Goal: Task Accomplishment & Management: Manage account settings

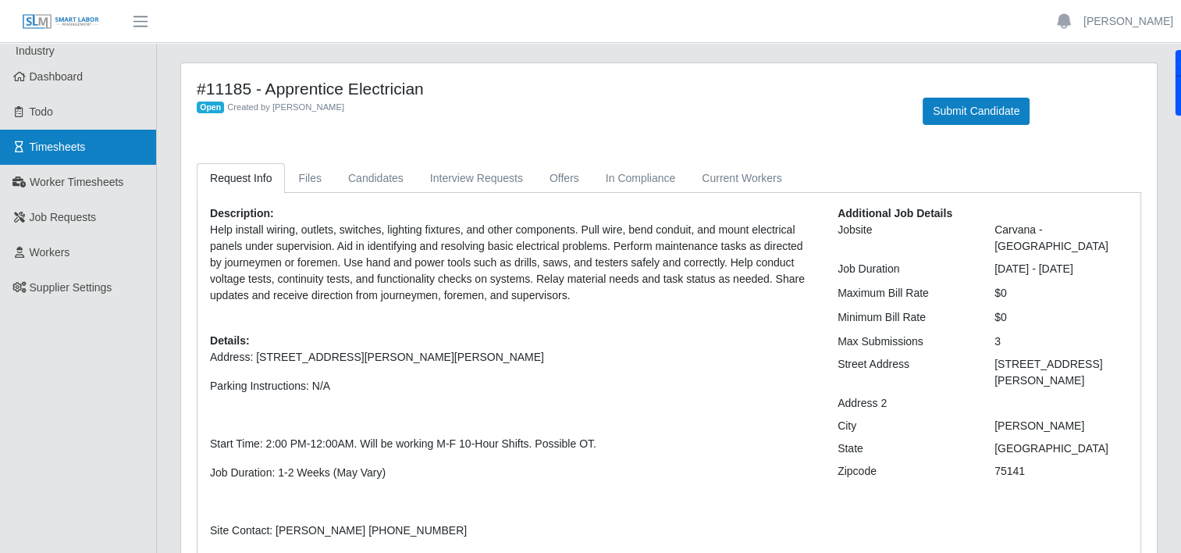
click at [49, 141] on span "Timesheets" at bounding box center [58, 147] width 56 height 12
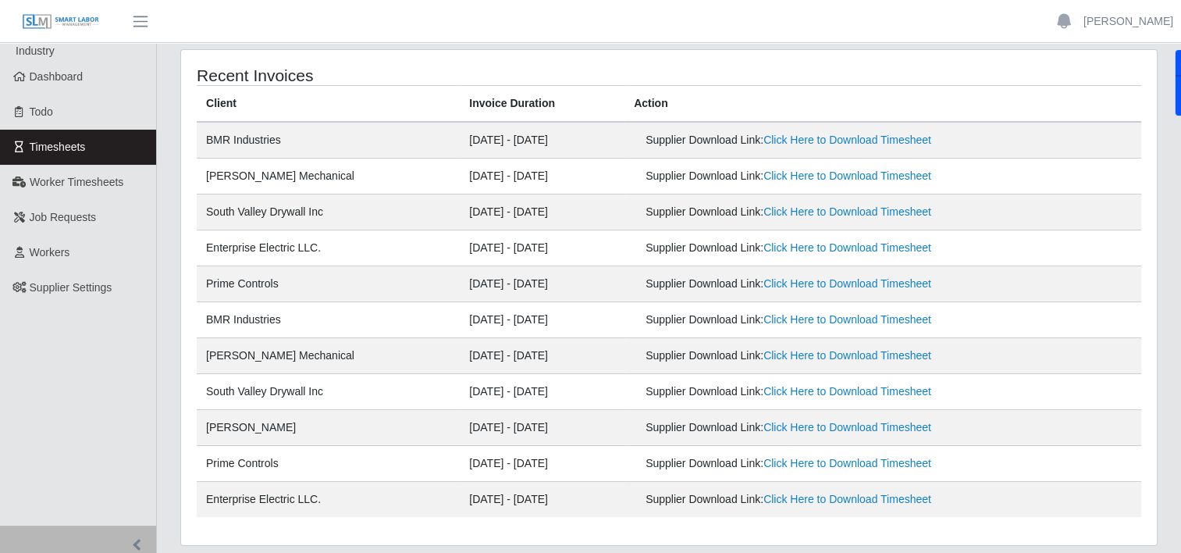
click at [575, 362] on td "08/25/2025 - 08/31/2025" at bounding box center [542, 356] width 165 height 36
click at [53, 108] on span "Todo" at bounding box center [41, 111] width 23 height 12
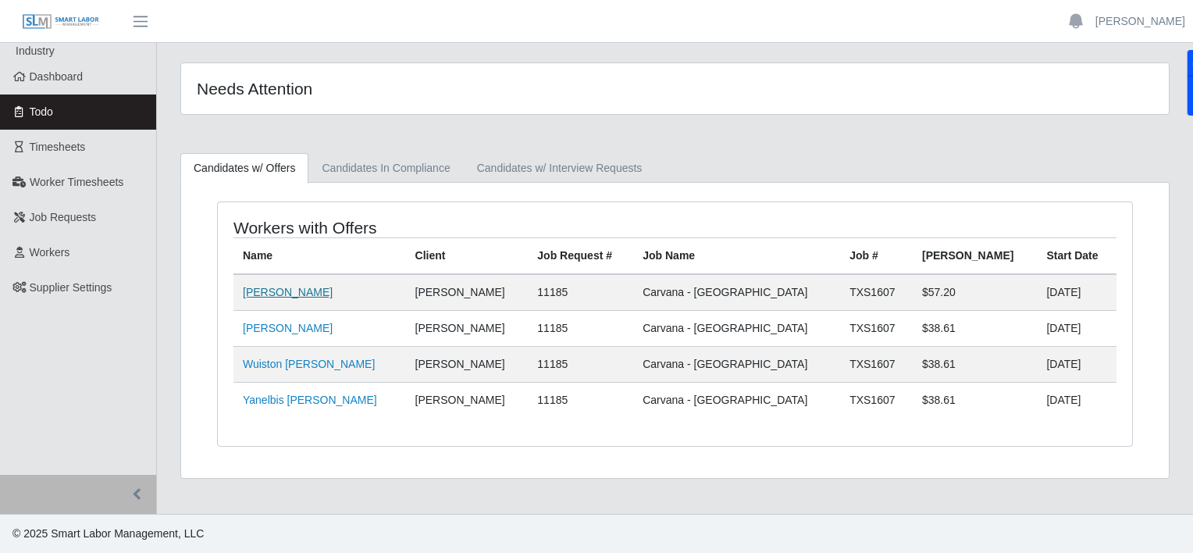
click at [291, 294] on link "Jermaine James" at bounding box center [288, 292] width 90 height 12
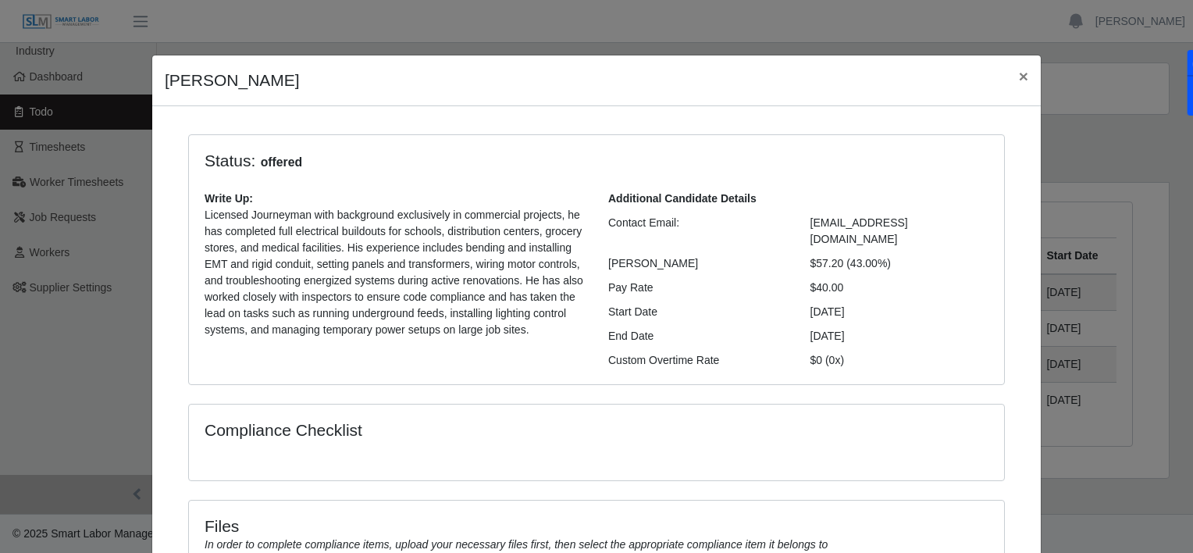
scroll to position [148, 0]
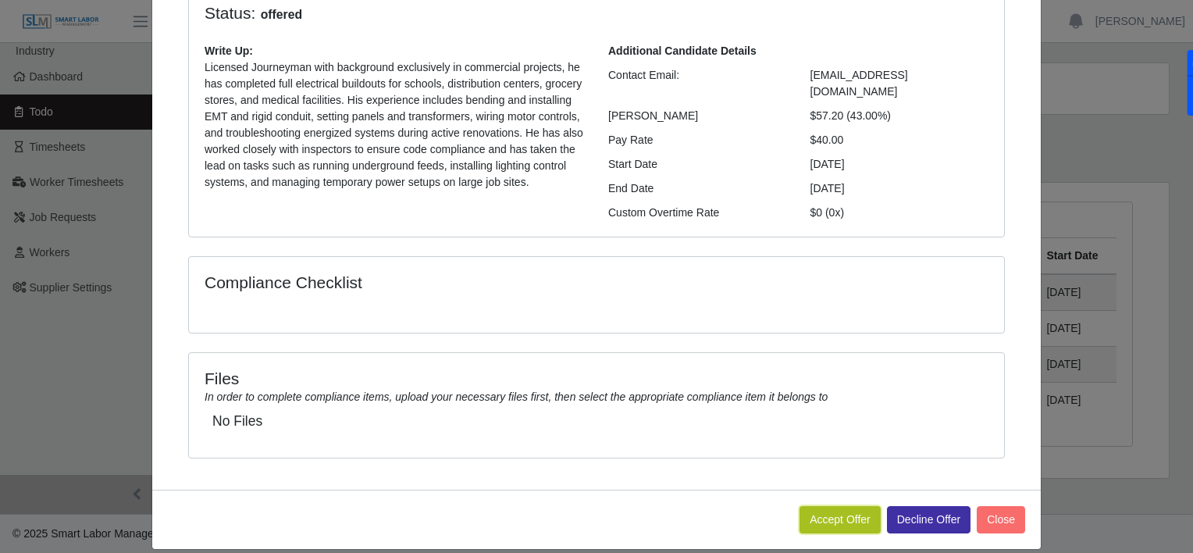
click at [821, 506] on button "Accept Offer" at bounding box center [839, 519] width 81 height 27
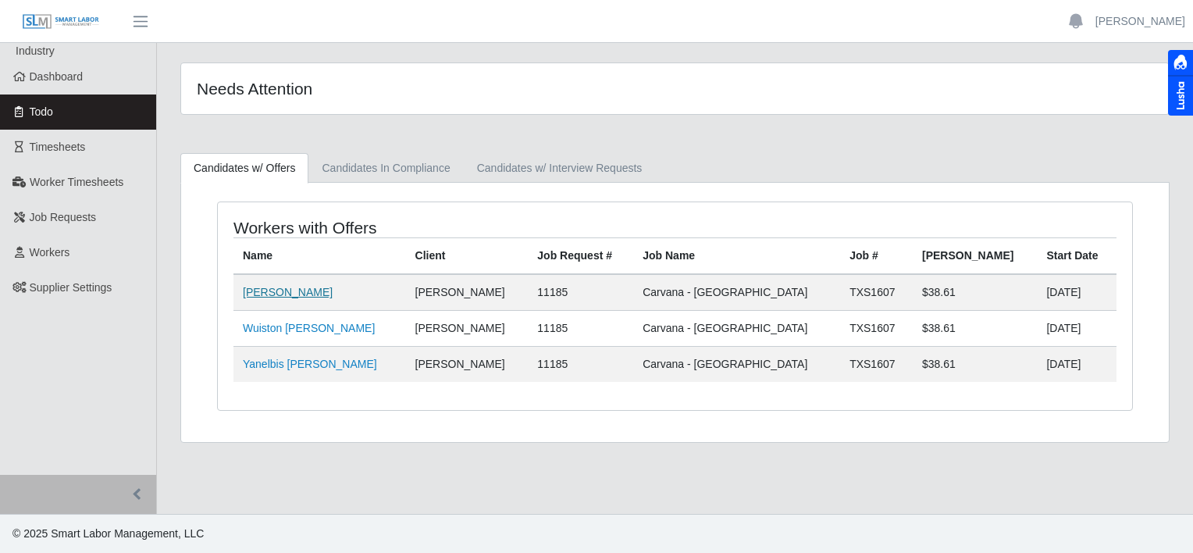
click at [276, 294] on link "[PERSON_NAME]" at bounding box center [288, 292] width 90 height 12
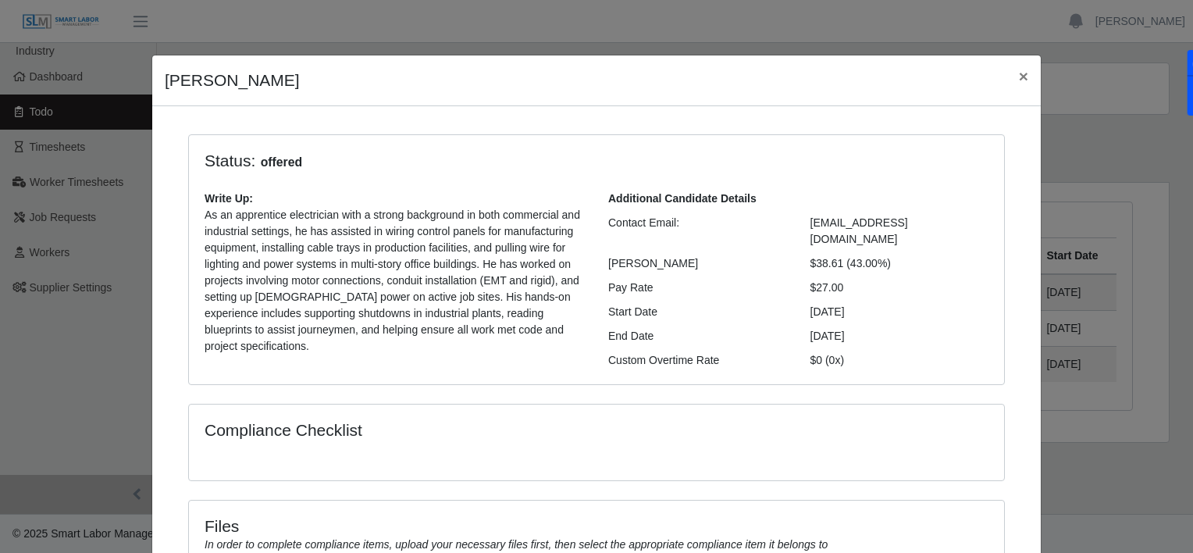
scroll to position [148, 0]
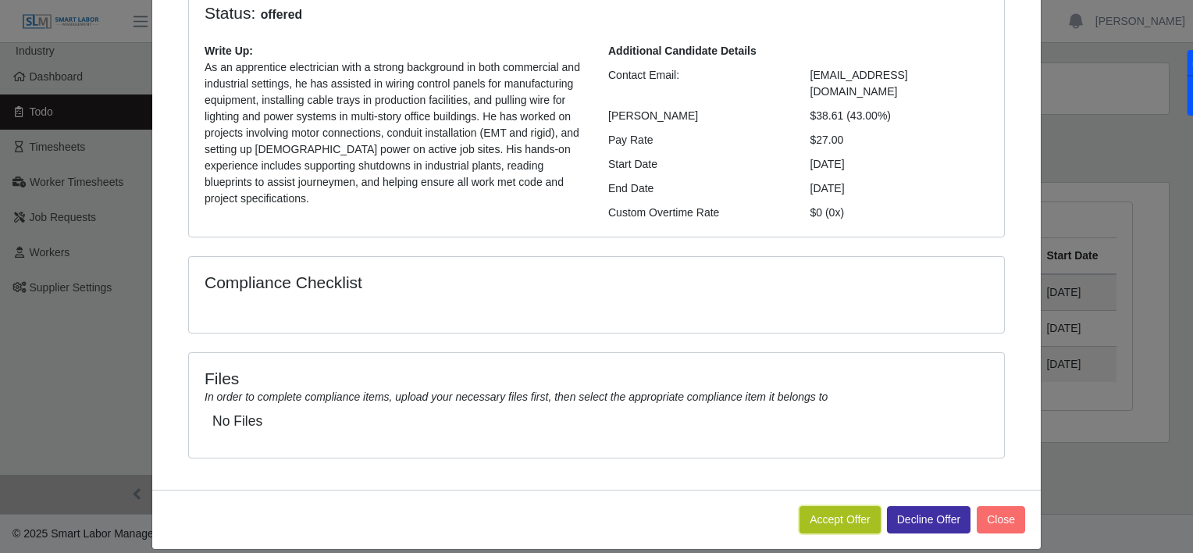
click at [843, 512] on button "Accept Offer" at bounding box center [839, 519] width 81 height 27
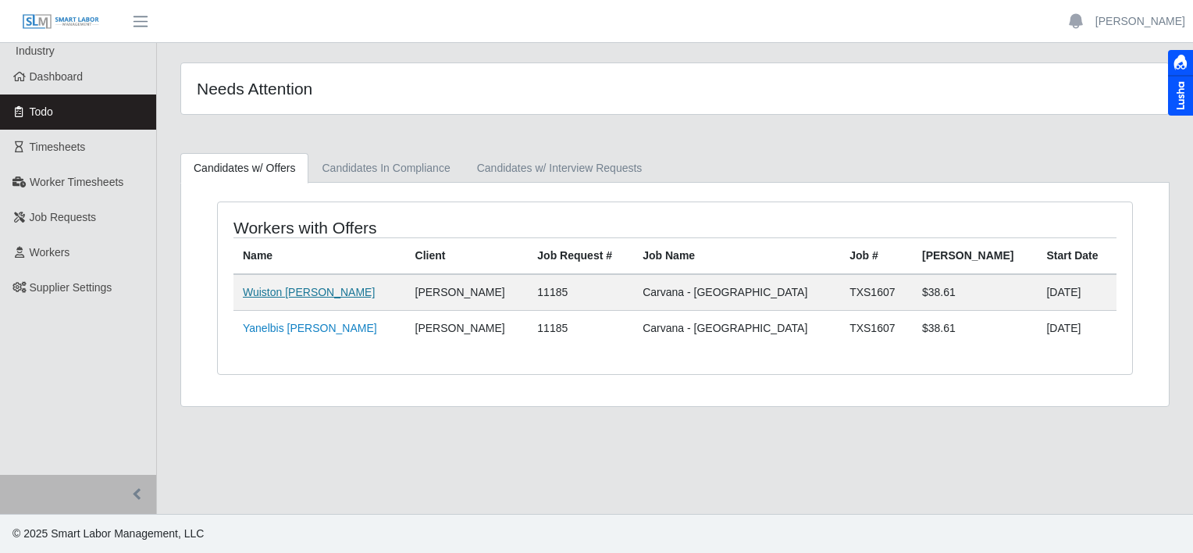
click at [279, 296] on link "Wuiston [PERSON_NAME]" at bounding box center [309, 292] width 132 height 12
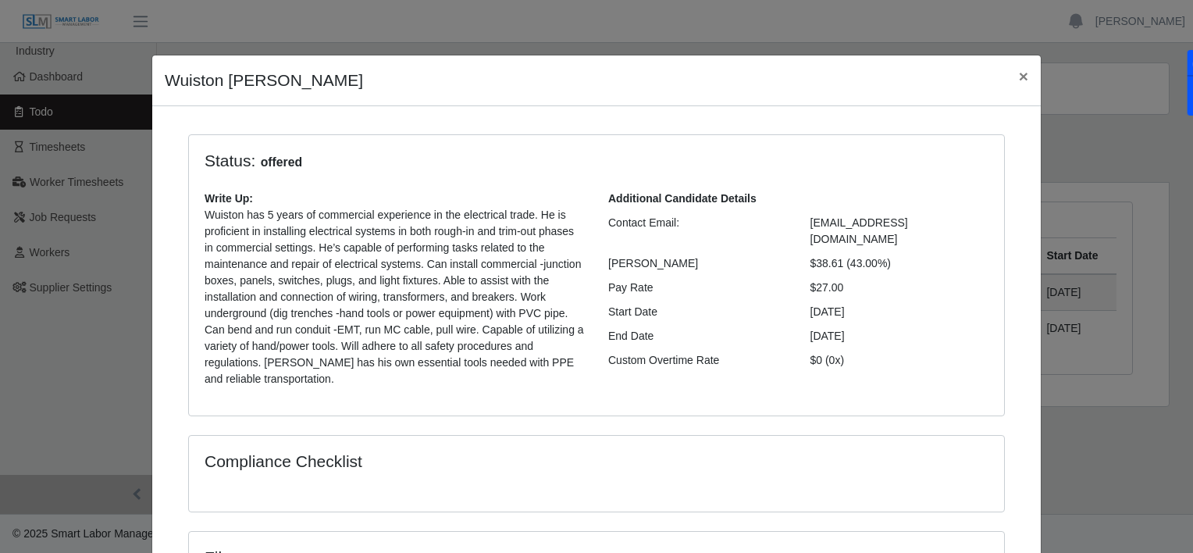
scroll to position [195, 0]
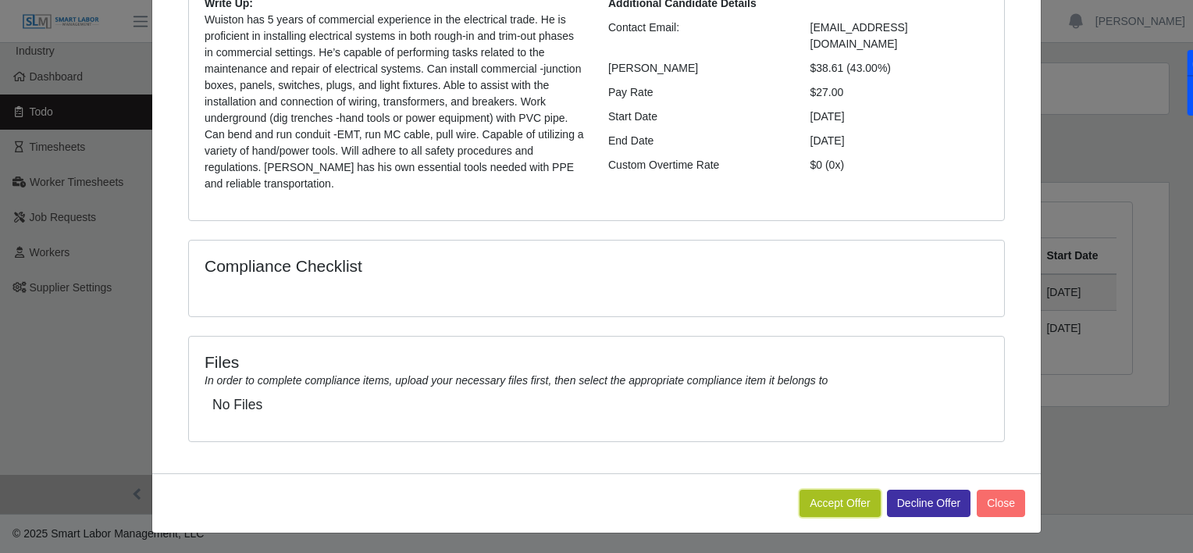
click at [826, 500] on button "Accept Offer" at bounding box center [839, 502] width 81 height 27
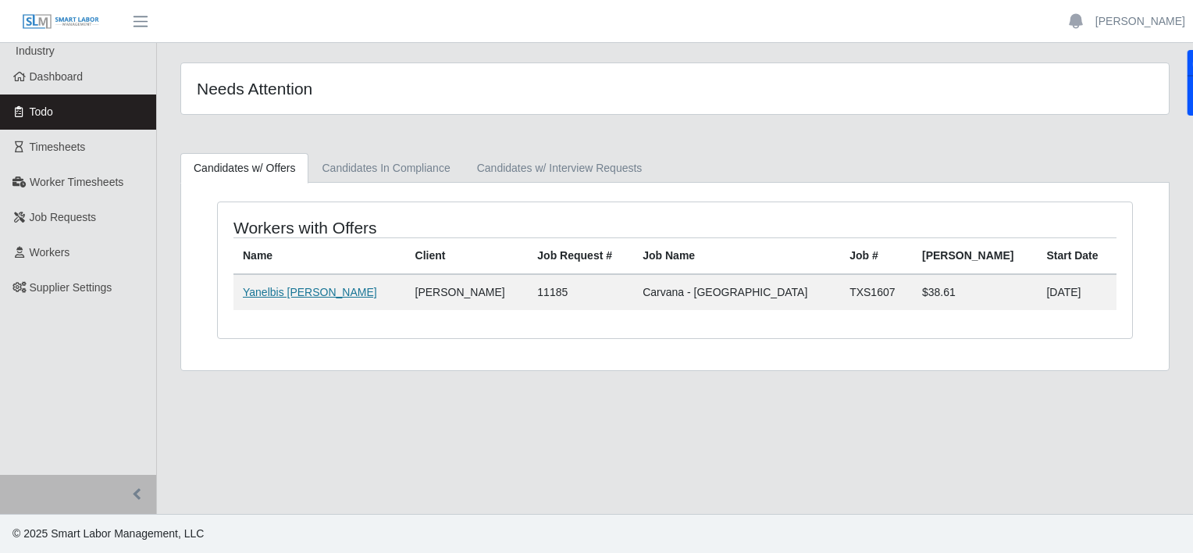
click at [272, 291] on link "Yanelbis [PERSON_NAME]" at bounding box center [310, 292] width 134 height 12
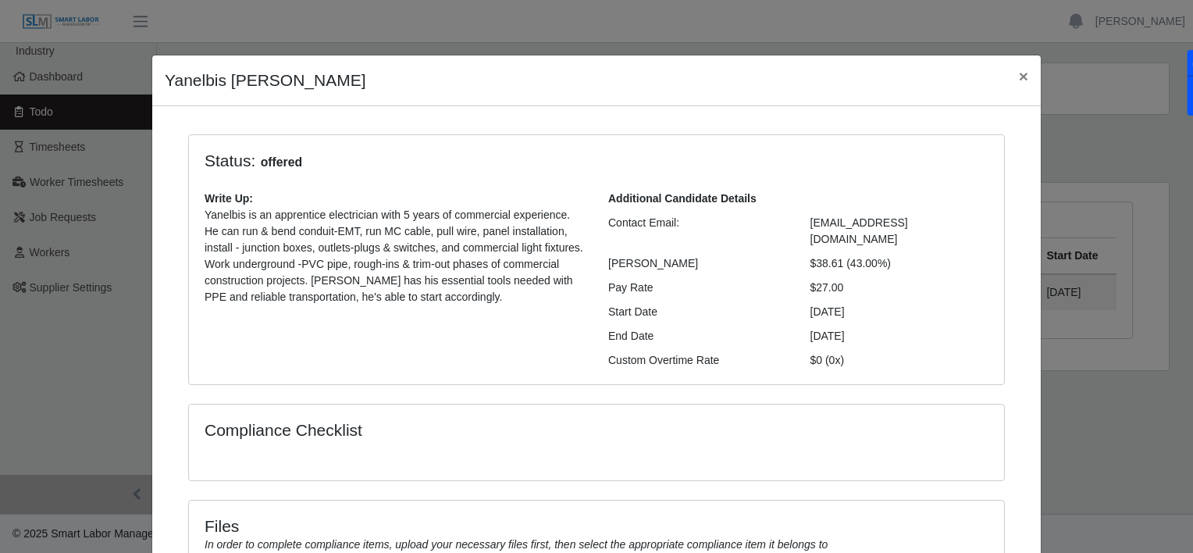
scroll to position [148, 0]
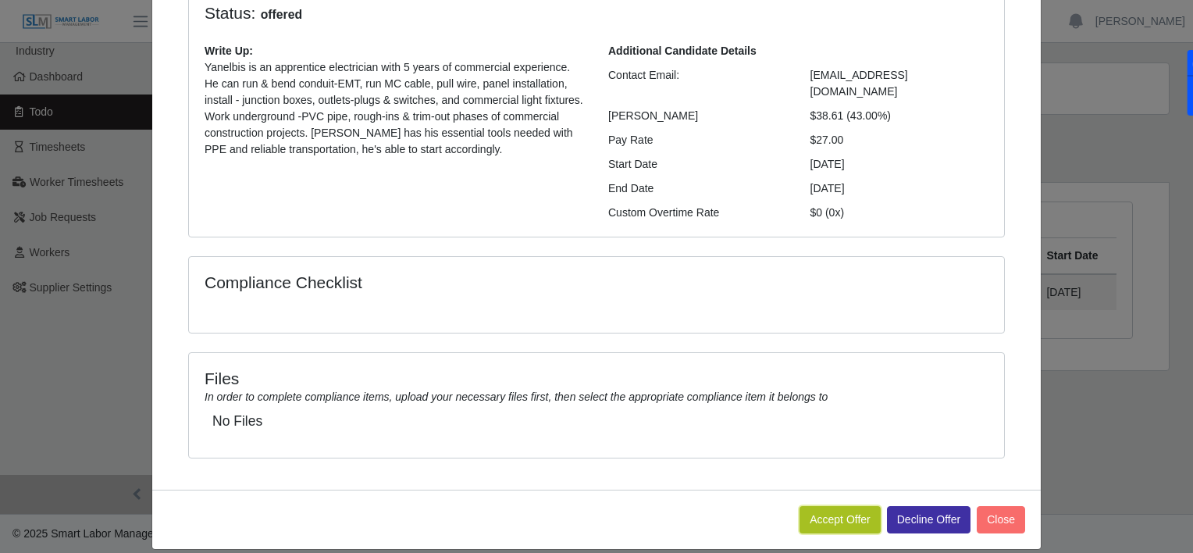
click at [825, 513] on button "Accept Offer" at bounding box center [839, 519] width 81 height 27
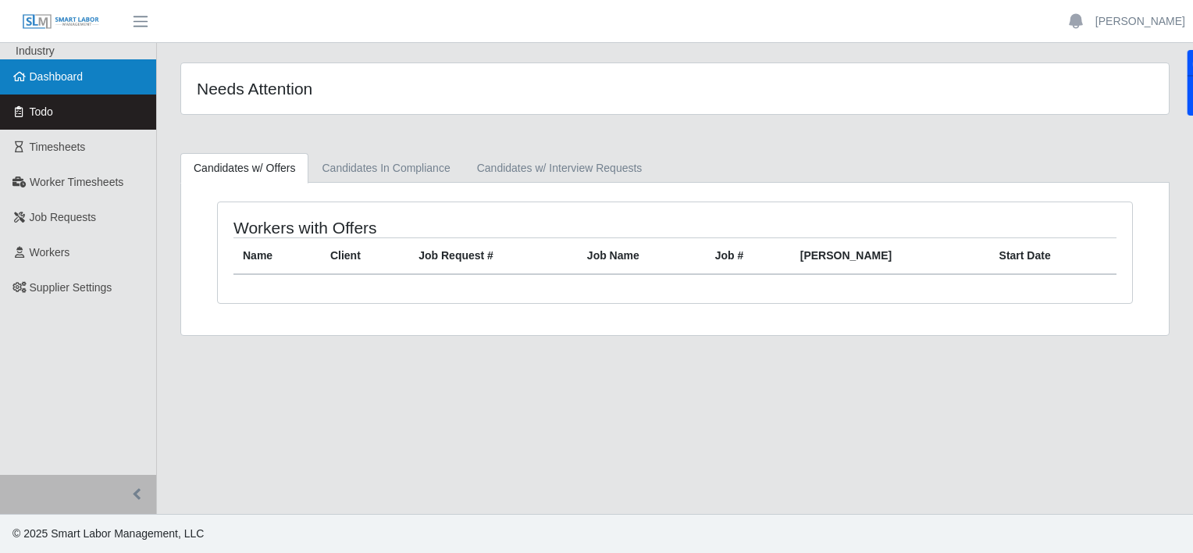
click at [76, 79] on span "Dashboard" at bounding box center [57, 76] width 54 height 12
